Goal: Transaction & Acquisition: Purchase product/service

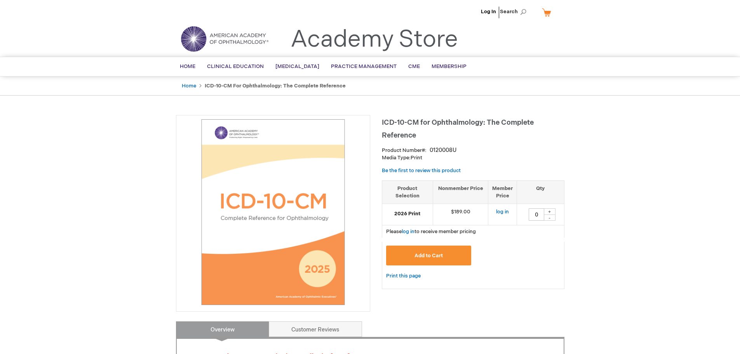
click at [440, 260] on button "Add to Cart" at bounding box center [428, 255] width 85 height 20
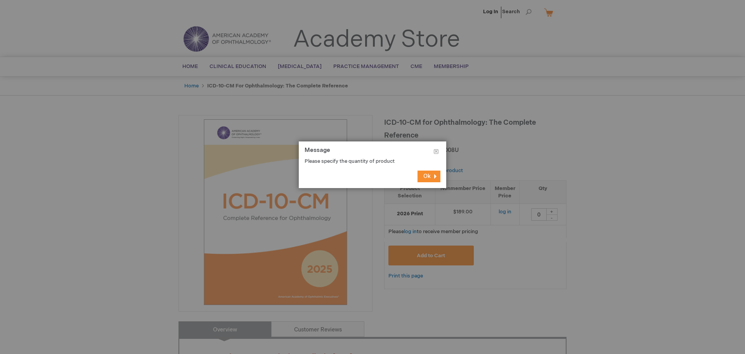
click at [429, 174] on span "Ok" at bounding box center [427, 176] width 7 height 7
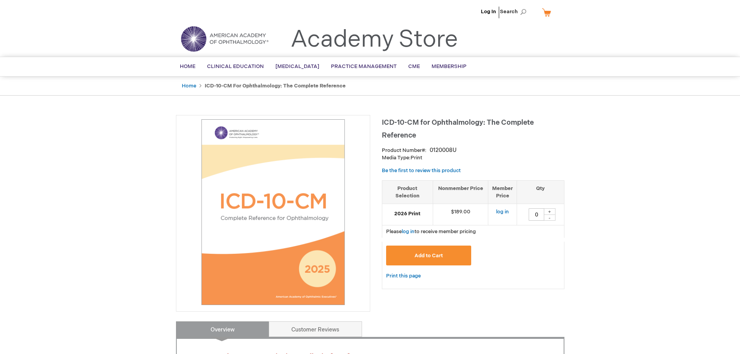
click at [547, 211] on div "+" at bounding box center [550, 211] width 12 height 7
type input "1"
click at [446, 249] on button "Add to Cart" at bounding box center [428, 255] width 85 height 20
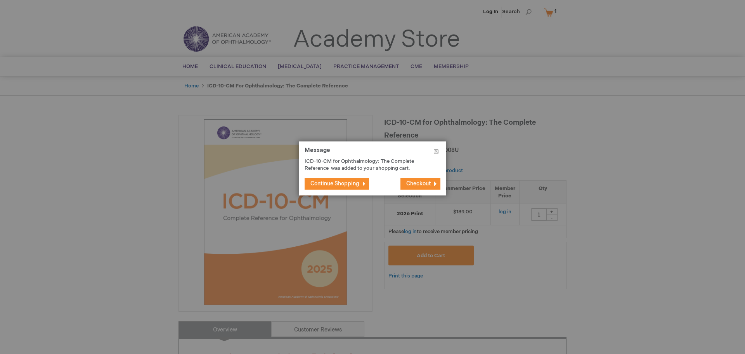
click at [330, 187] on button "Continue Shopping" at bounding box center [337, 184] width 64 height 12
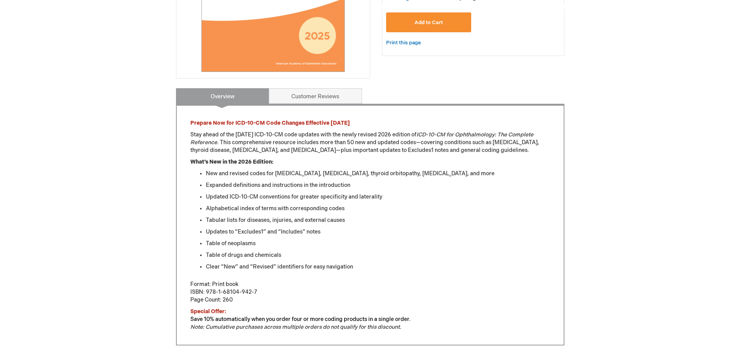
scroll to position [484, 0]
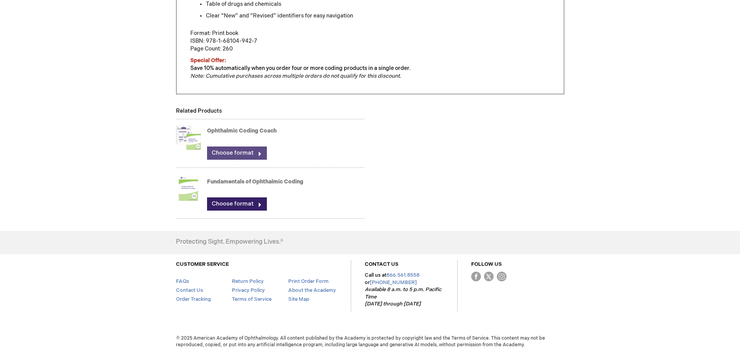
click at [235, 153] on link "Choose format" at bounding box center [237, 152] width 60 height 13
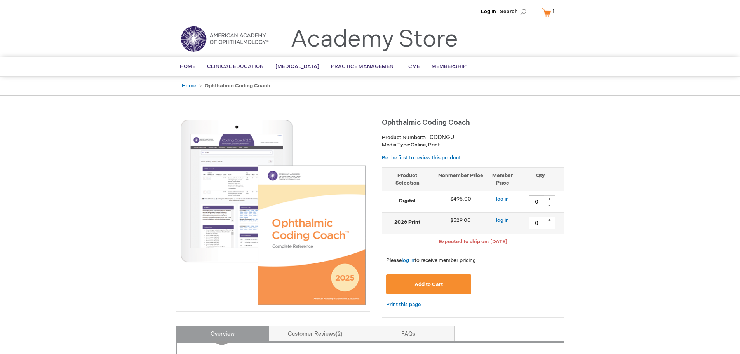
click at [551, 219] on div "+" at bounding box center [550, 220] width 12 height 7
type input "1"
click at [432, 287] on button "Add to Cart" at bounding box center [428, 284] width 85 height 20
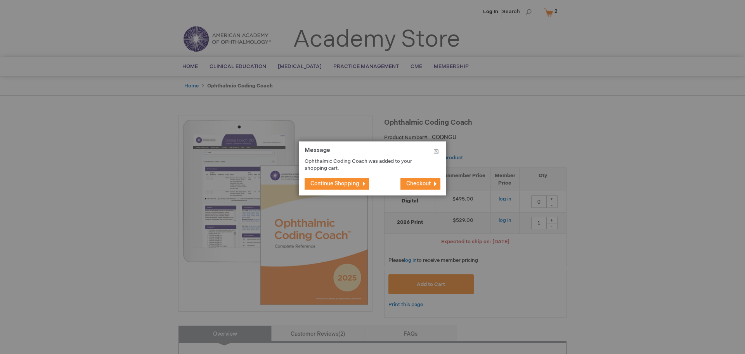
click at [354, 187] on span "Continue Shopping" at bounding box center [335, 183] width 49 height 7
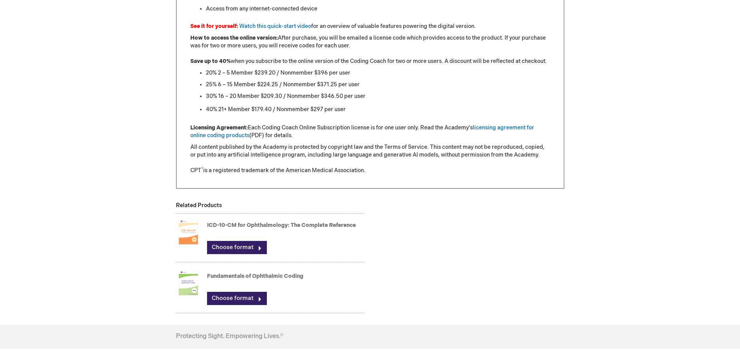
scroll to position [777, 0]
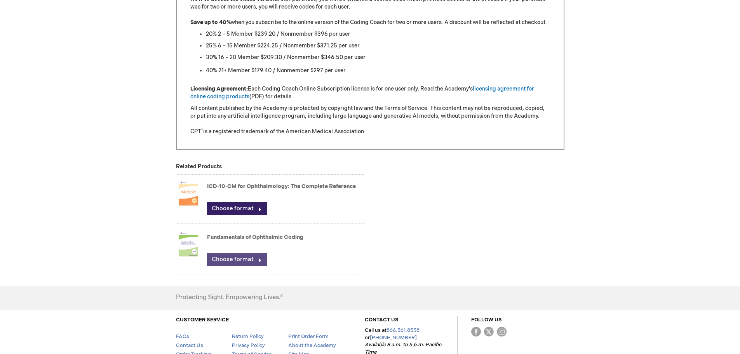
click at [242, 258] on link "Choose format" at bounding box center [237, 259] width 60 height 13
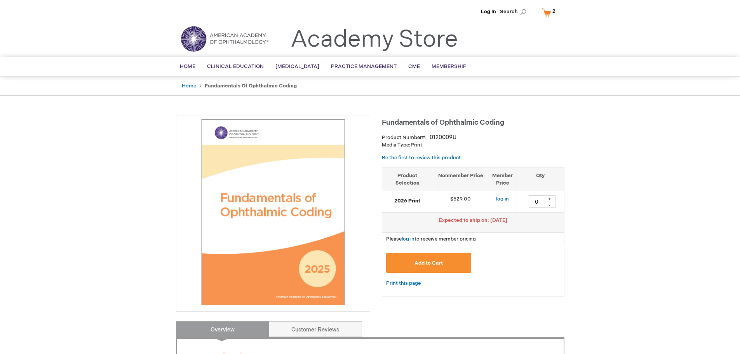
click at [553, 198] on div "+" at bounding box center [550, 198] width 12 height 7
type input "1"
click at [415, 261] on span "Add to Cart" at bounding box center [428, 263] width 28 height 6
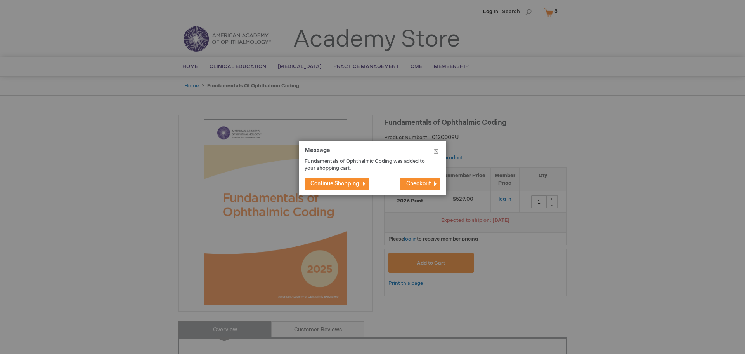
click at [337, 183] on span "Continue Shopping" at bounding box center [335, 183] width 49 height 7
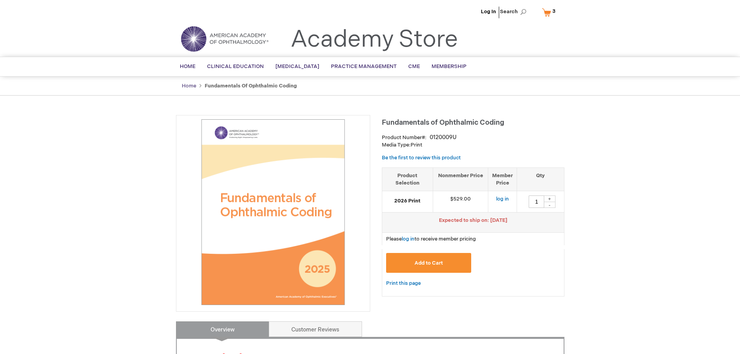
click at [190, 84] on link "Home" at bounding box center [189, 86] width 14 height 6
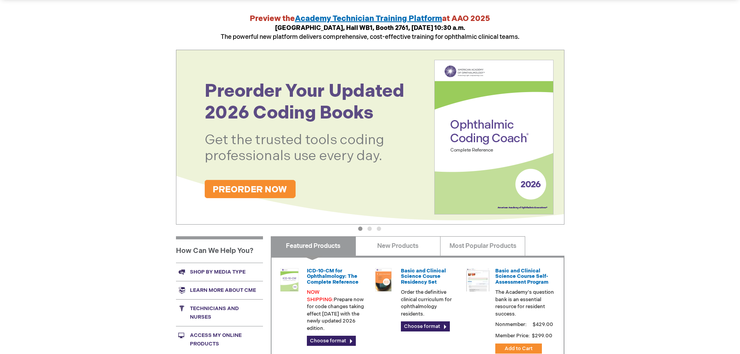
scroll to position [155, 0]
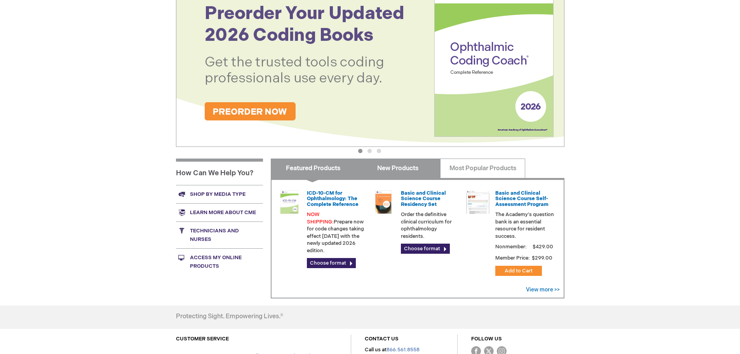
click at [400, 173] on link "New Products" at bounding box center [397, 167] width 85 height 19
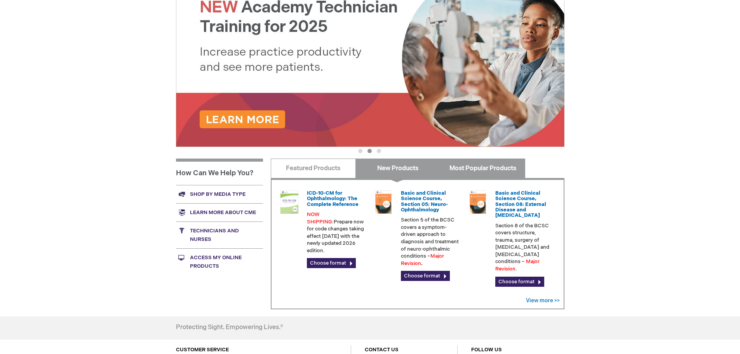
click at [467, 163] on link "Most Popular Products" at bounding box center [482, 167] width 85 height 19
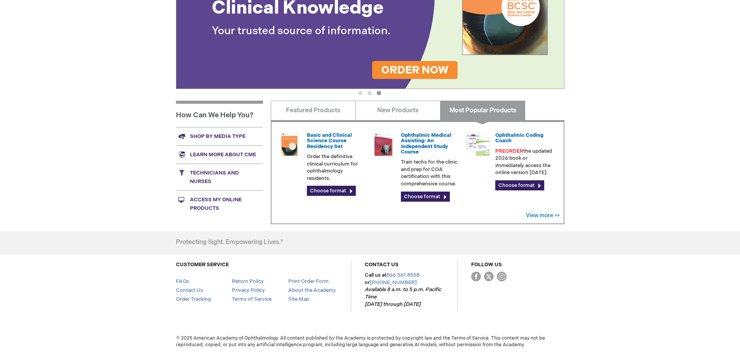
scroll to position [0, 0]
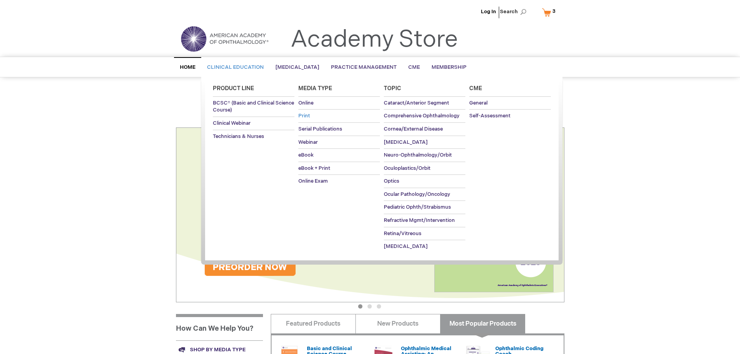
click at [306, 117] on span "Print" at bounding box center [304, 116] width 12 height 6
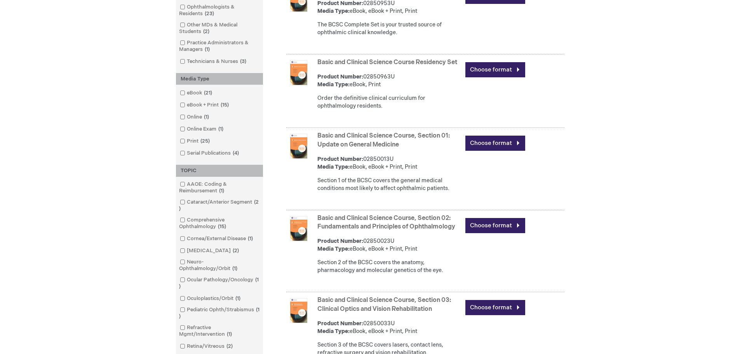
scroll to position [233, 0]
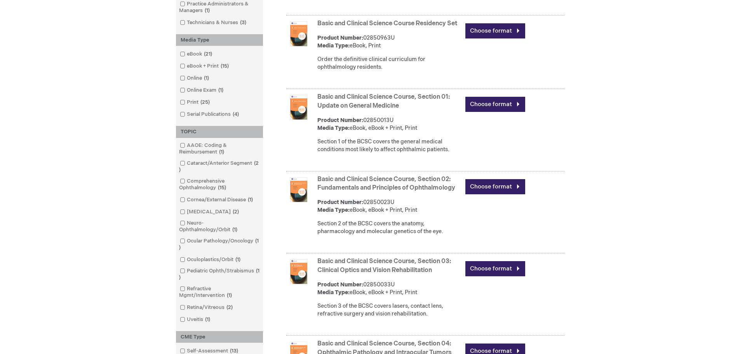
click at [214, 302] on ol "AAOE: Coding & Reimbursement 1 item Cataract/Anterior Segment 2 items Comprehen…" at bounding box center [219, 232] width 79 height 181
click at [212, 305] on link "Retina/Vitreous 2 items" at bounding box center [207, 307] width 58 height 7
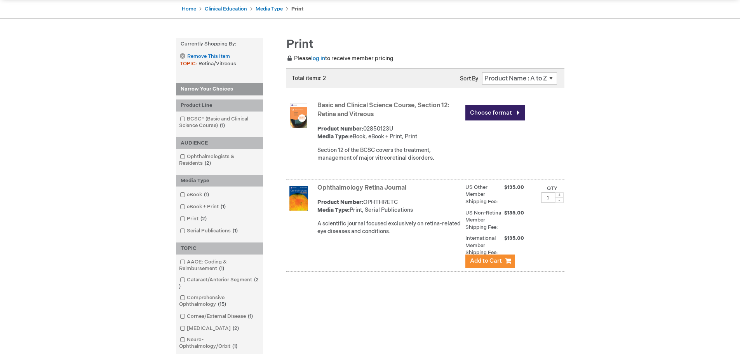
scroll to position [39, 0]
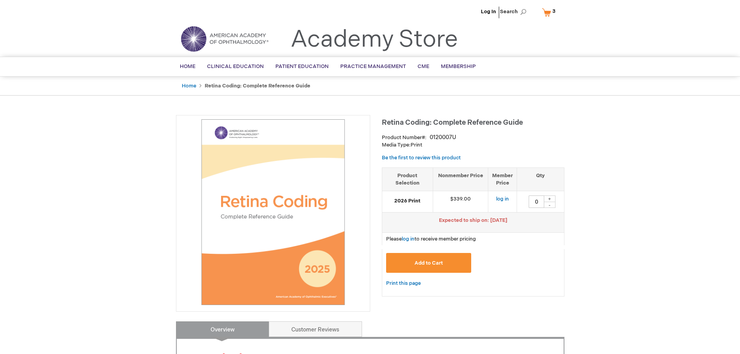
click at [553, 196] on div "+" at bounding box center [550, 198] width 12 height 7
type input "1"
click at [421, 261] on span "Add to Cart" at bounding box center [428, 263] width 28 height 6
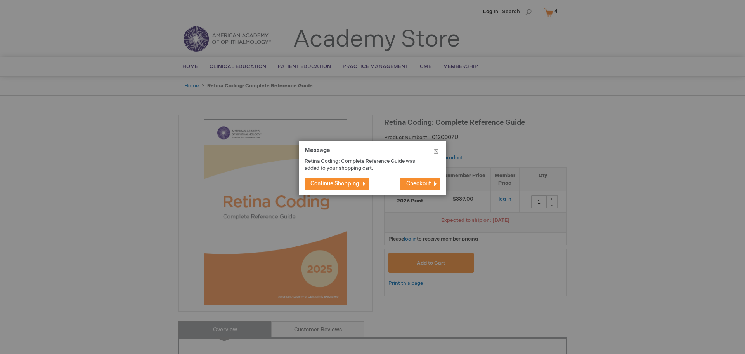
click at [431, 184] on button "Checkout" at bounding box center [421, 184] width 40 height 12
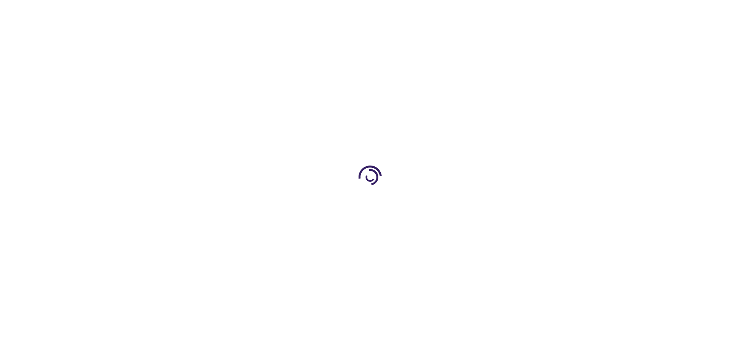
select select "US"
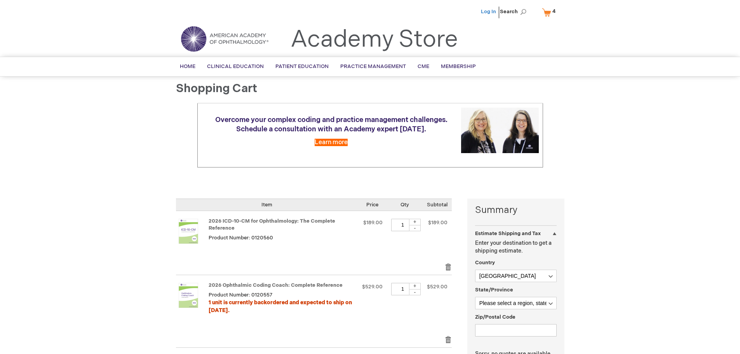
click at [487, 10] on link "Log In" at bounding box center [488, 12] width 15 height 6
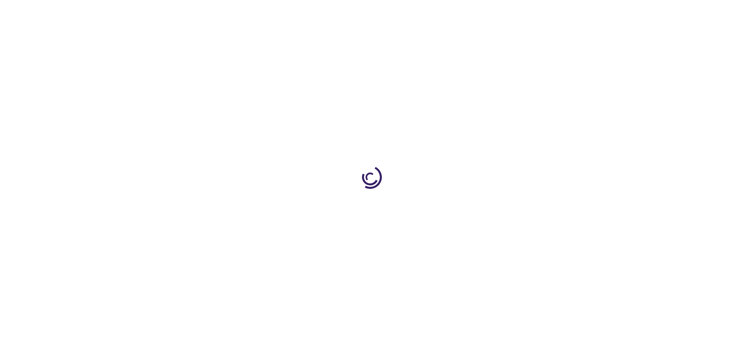
select select "US"
select select "38"
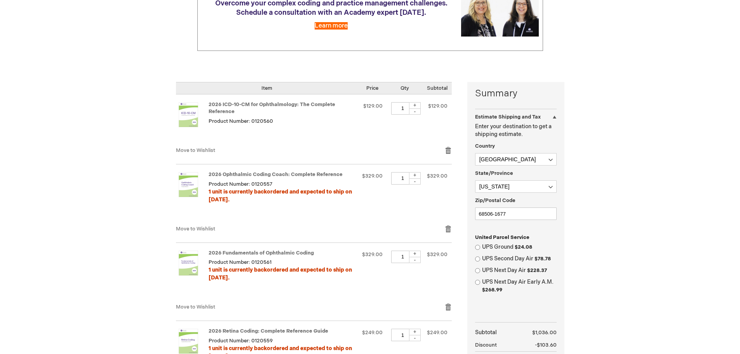
scroll to position [194, 0]
